Goal: Information Seeking & Learning: Learn about a topic

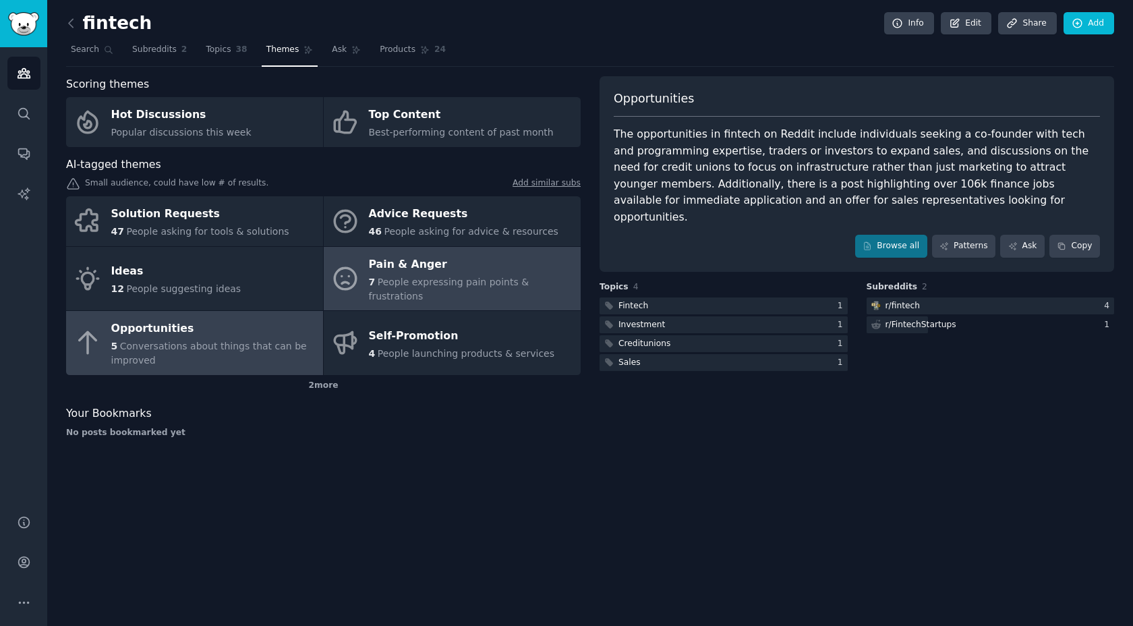
click at [443, 284] on span "People expressing pain points & frustrations" at bounding box center [449, 289] width 161 height 25
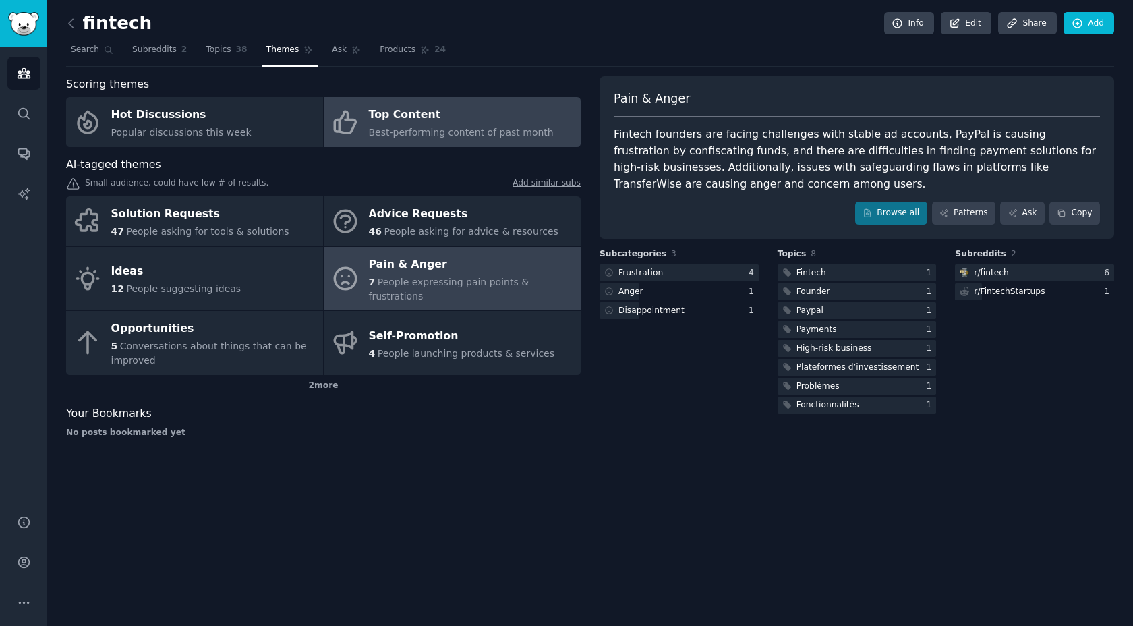
click at [439, 128] on span "Best-performing content of past month" at bounding box center [461, 132] width 185 height 11
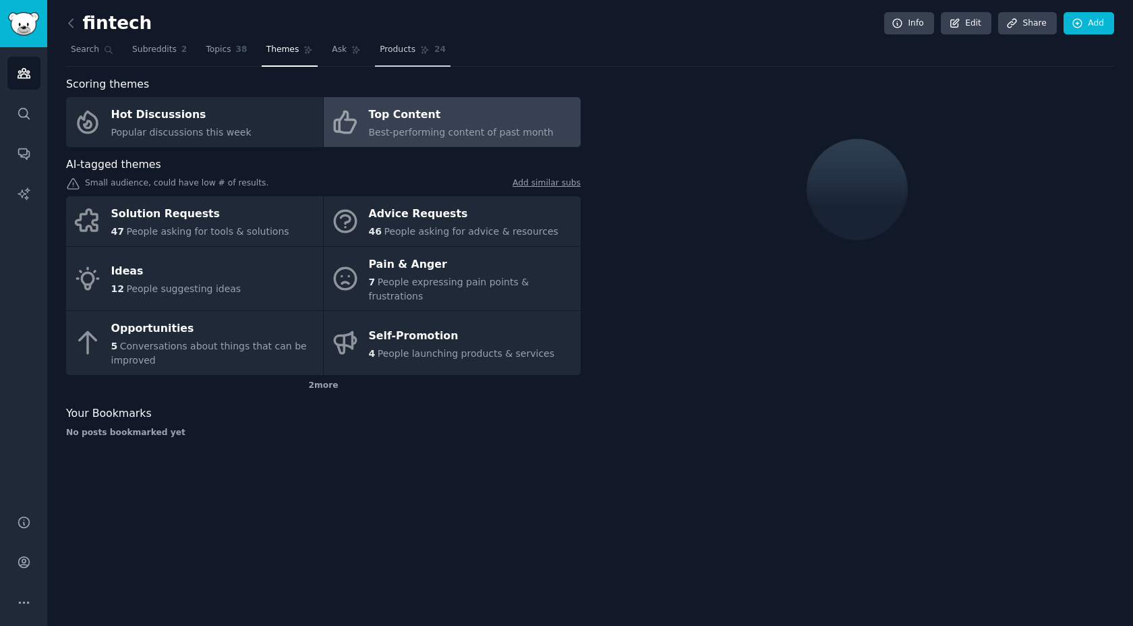
click at [404, 49] on span "Products" at bounding box center [398, 50] width 36 height 12
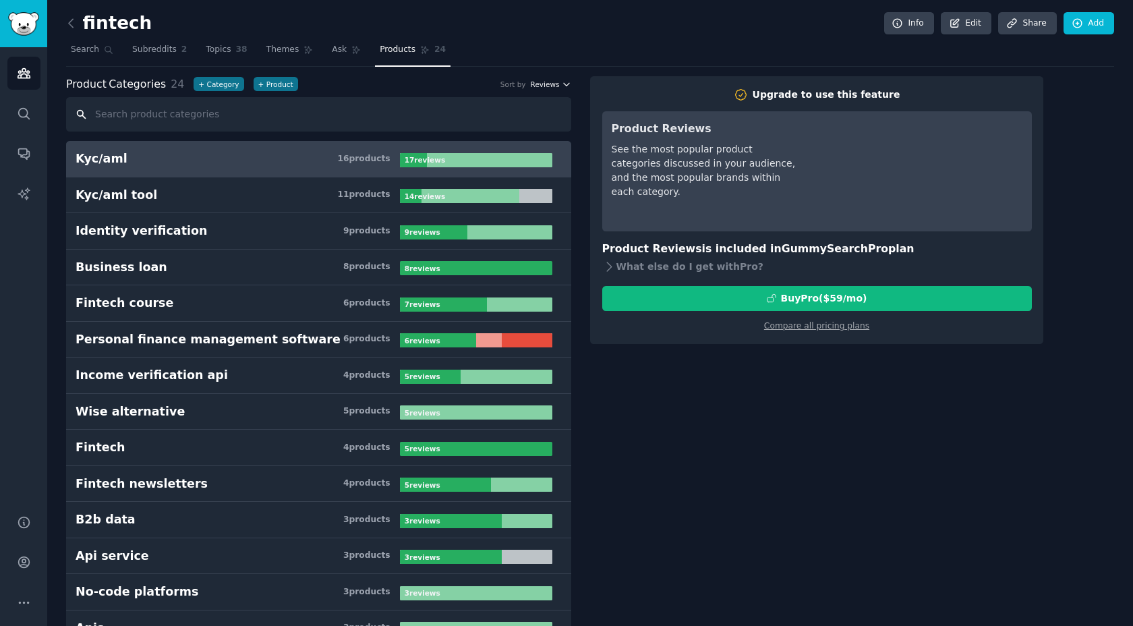
click at [562, 88] on icon "button" at bounding box center [566, 84] width 9 height 9
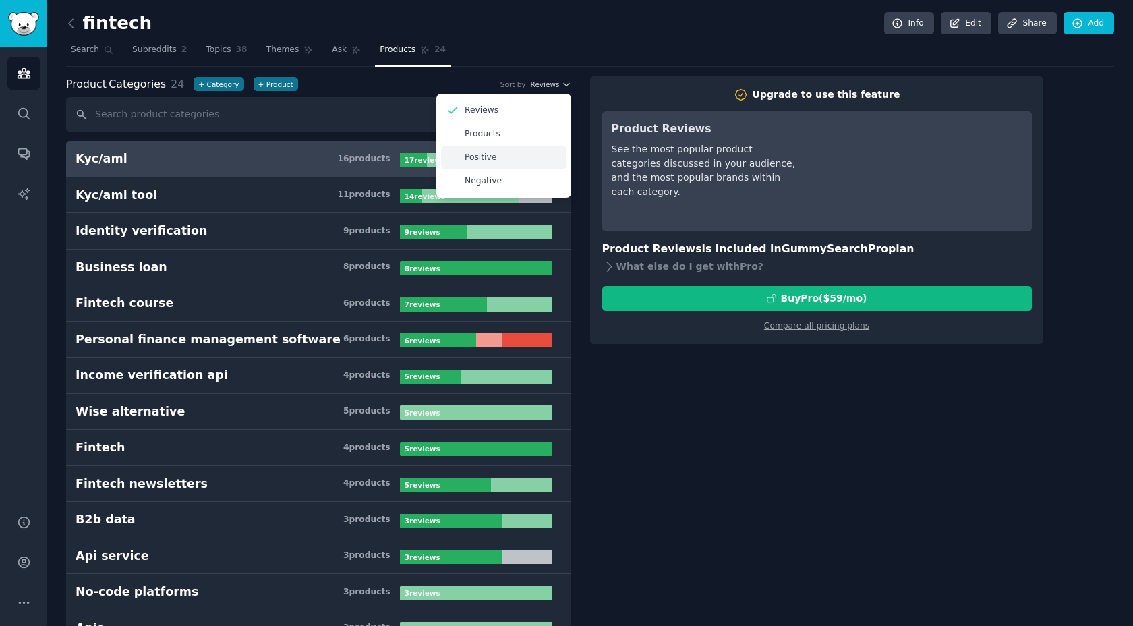
click at [501, 160] on div "Positive" at bounding box center [503, 158] width 125 height 24
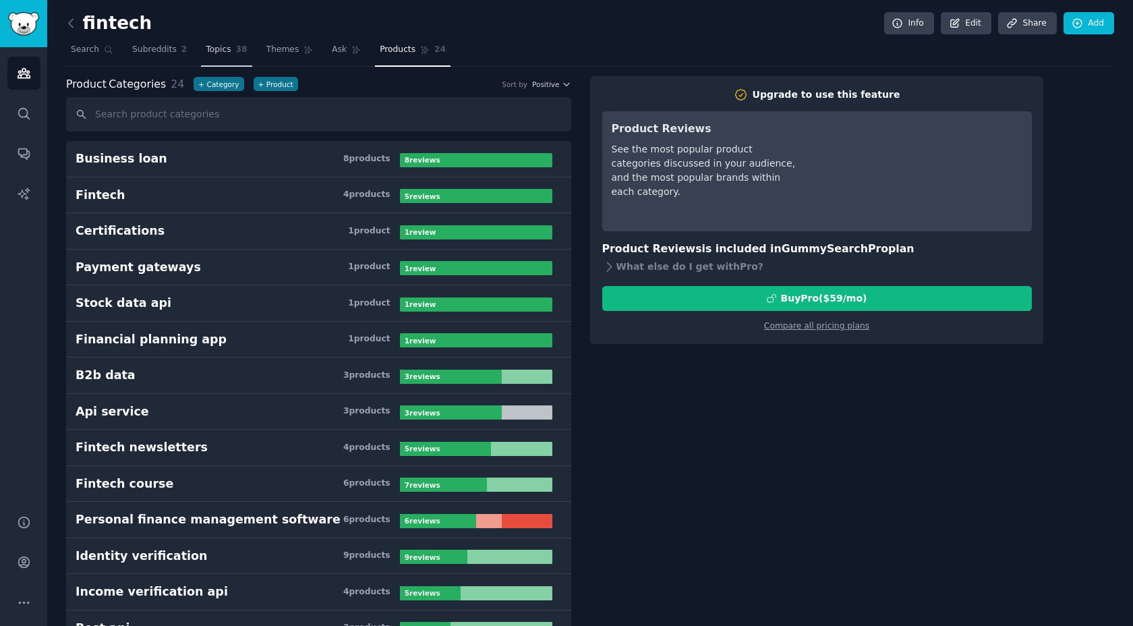
click at [223, 55] on span "Topics" at bounding box center [218, 50] width 25 height 12
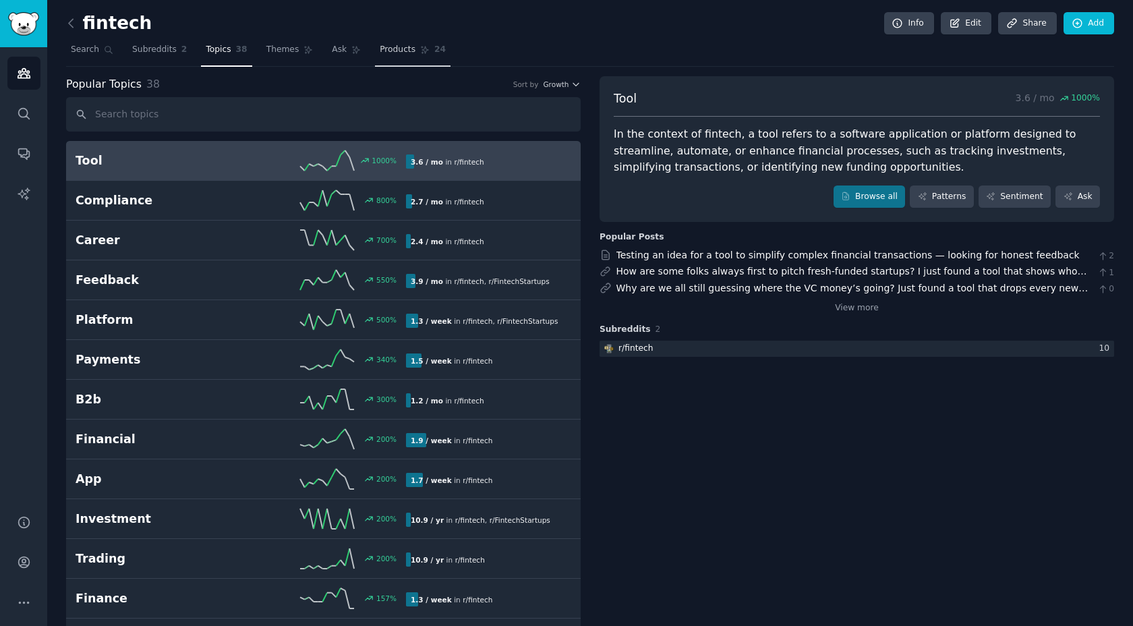
click at [405, 54] on span "Products" at bounding box center [398, 50] width 36 height 12
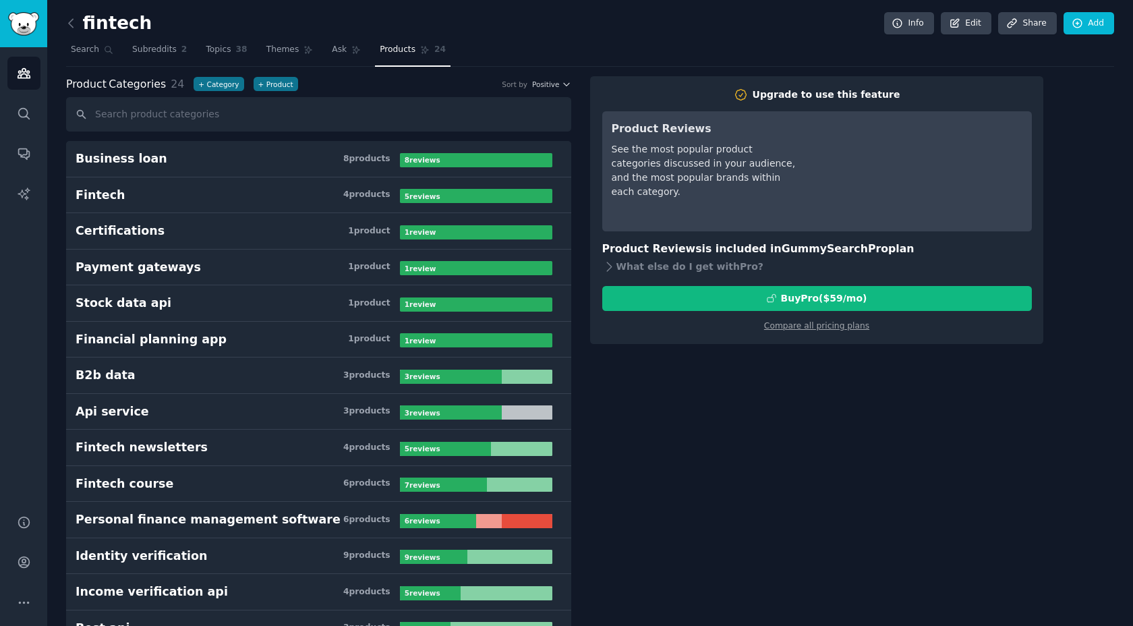
click at [553, 90] on div "Product Categories 24 + Category + Product Sort by Positive" at bounding box center [318, 84] width 505 height 17
click at [562, 84] on icon "button" at bounding box center [566, 84] width 9 height 9
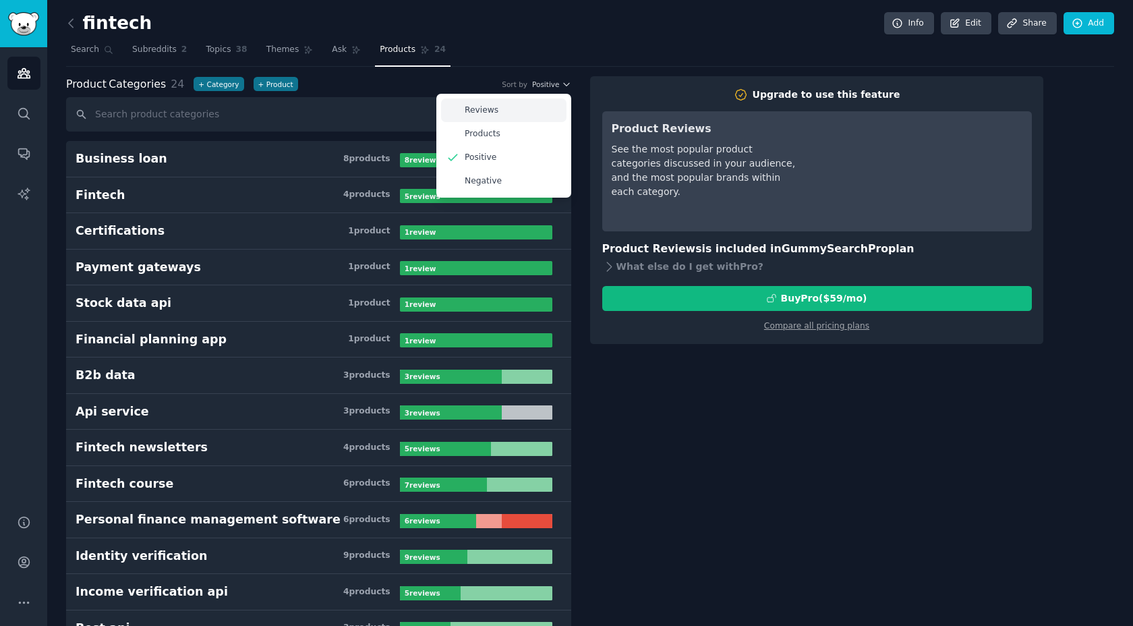
click at [493, 110] on p "Reviews" at bounding box center [482, 111] width 34 height 12
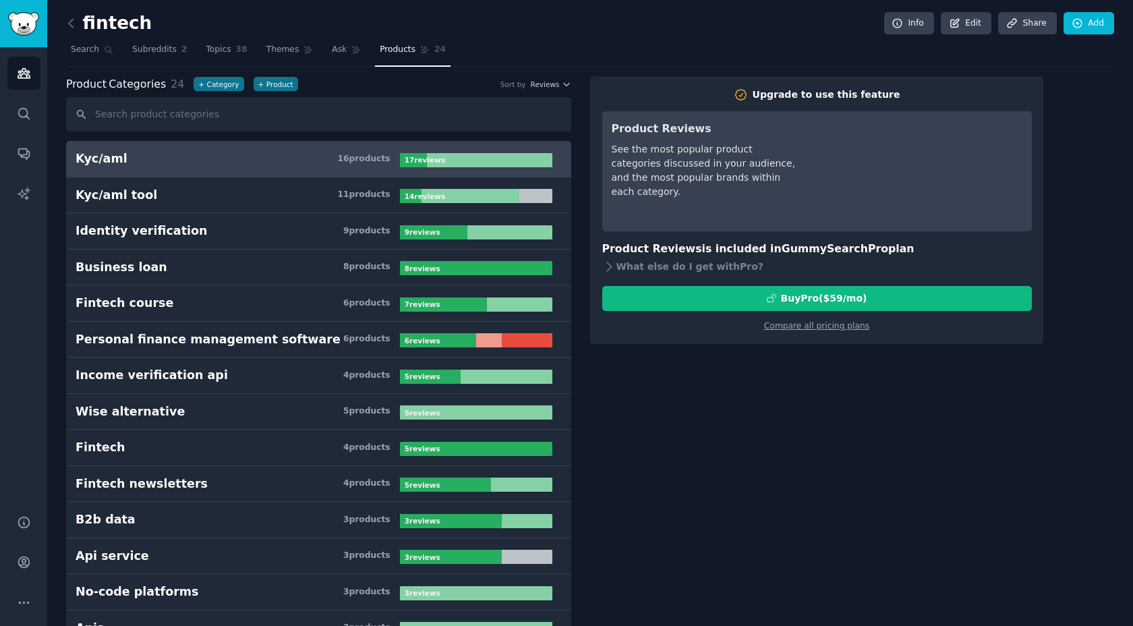
click at [184, 152] on h3 "Kyc/aml 16 product s" at bounding box center [238, 158] width 324 height 17
click at [319, 156] on h3 "Kyc/aml 16 product s" at bounding box center [238, 158] width 324 height 17
